Goal: Check status: Check status

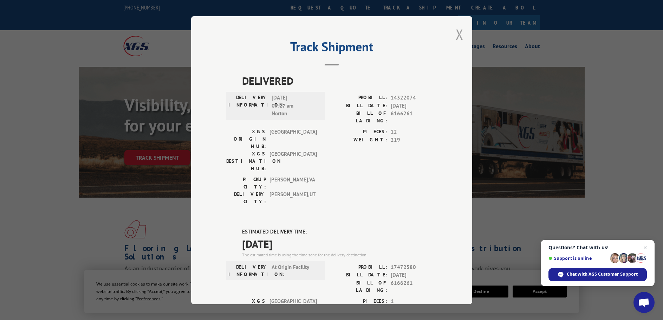
click at [457, 34] on button "Close modal" at bounding box center [459, 34] width 8 height 19
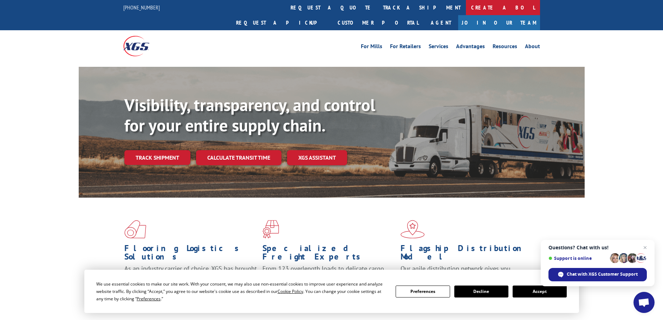
click at [466, 9] on link "Create a BOL" at bounding box center [503, 7] width 74 height 15
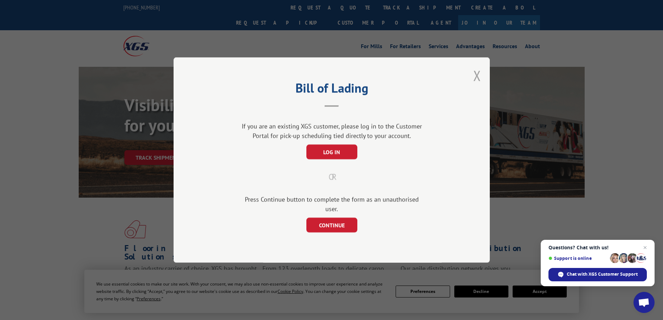
click at [473, 79] on button "Close modal" at bounding box center [477, 75] width 8 height 19
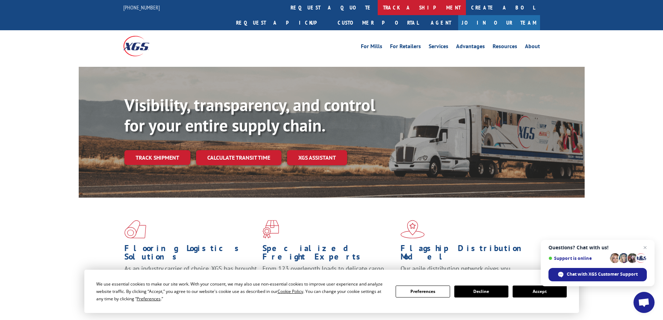
click at [377, 9] on link "track a shipment" at bounding box center [421, 7] width 88 height 15
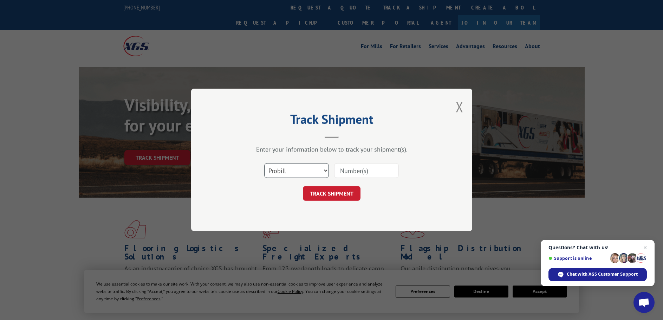
click at [292, 169] on select "Select category... Probill BOL PO" at bounding box center [296, 170] width 65 height 15
select select "bol"
click at [264, 163] on select "Select category... Probill BOL PO" at bounding box center [296, 170] width 65 height 15
paste input "2847357"
type input "2847357"
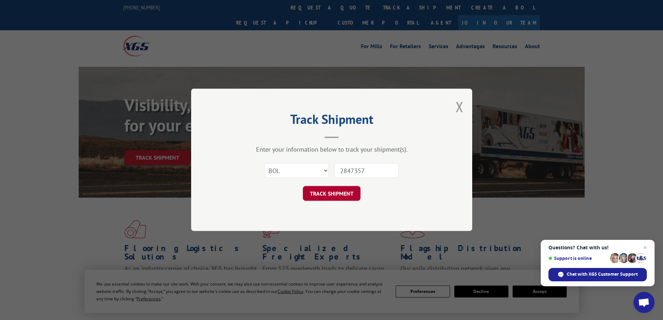
click at [331, 195] on button "TRACK SHIPMENT" at bounding box center [332, 193] width 58 height 15
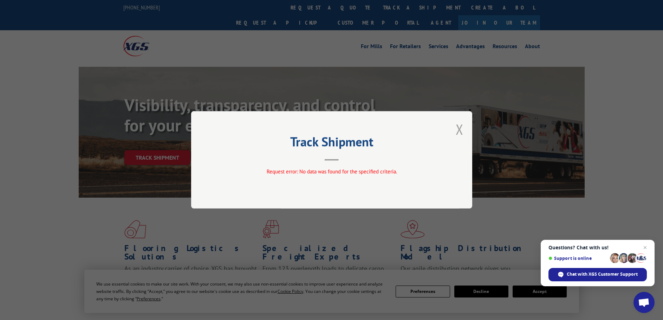
click at [455, 133] on button "Close modal" at bounding box center [459, 129] width 8 height 19
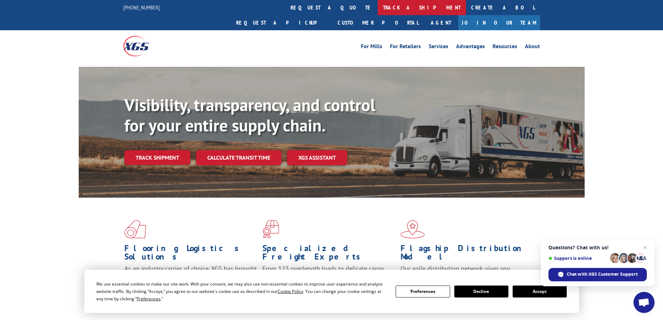
click at [377, 8] on link "track a shipment" at bounding box center [421, 7] width 88 height 15
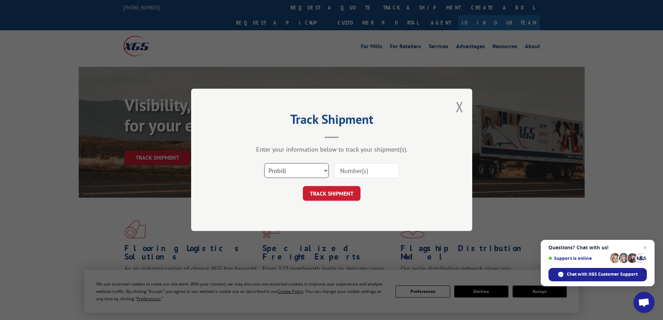
click at [298, 170] on select "Select category... Probill BOL PO" at bounding box center [296, 170] width 65 height 15
select select "po"
click at [264, 163] on select "Select category... Probill BOL PO" at bounding box center [296, 170] width 65 height 15
paste input "28547501"
type input "28547501"
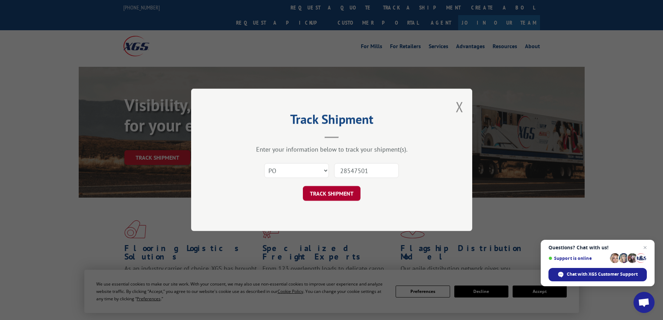
click at [327, 195] on button "TRACK SHIPMENT" at bounding box center [332, 193] width 58 height 15
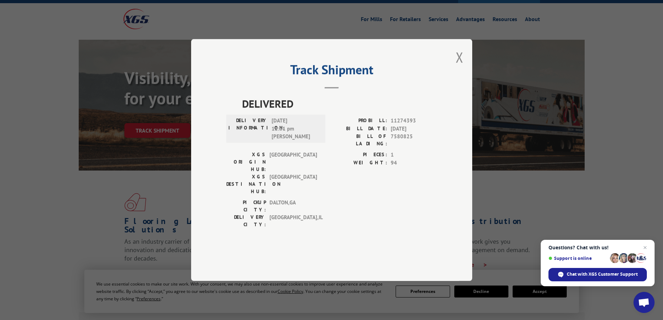
scroll to position [70, 0]
